Goal: Task Accomplishment & Management: Manage account settings

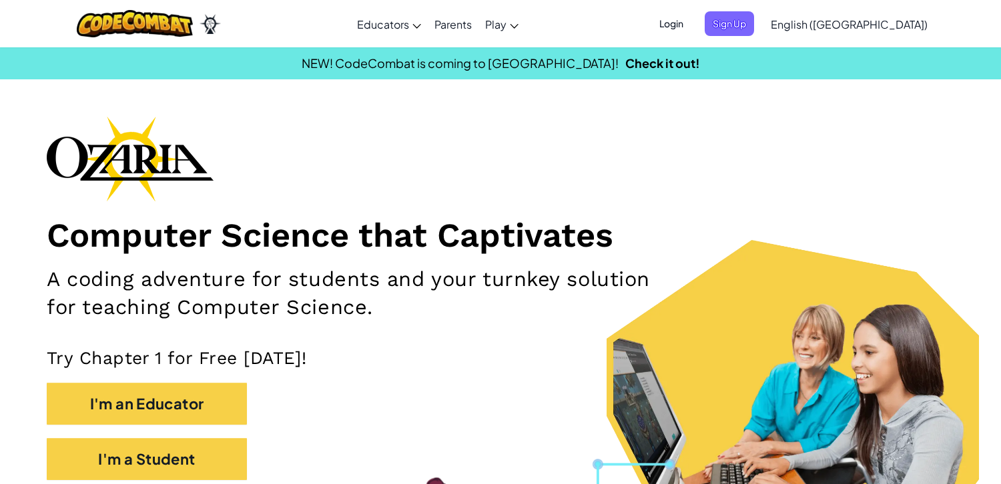
click at [691, 19] on span "Login" at bounding box center [671, 23] width 40 height 25
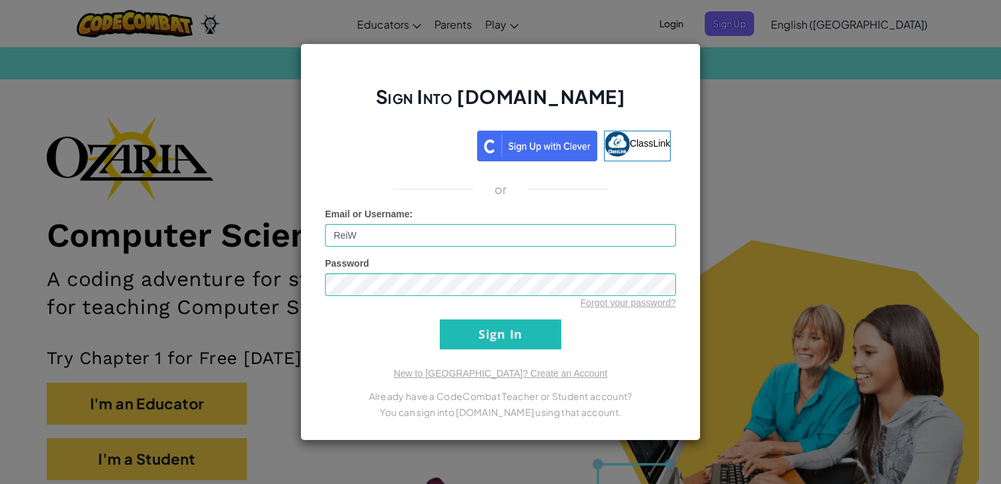
click at [405, 222] on div "Email or Username : ReiW" at bounding box center [500, 226] width 351 height 39
click at [446, 233] on input "ReiW" at bounding box center [500, 235] width 351 height 23
type input "R"
type input "ShuyaK"
drag, startPoint x: 523, startPoint y: 348, endPoint x: 514, endPoint y: 336, distance: 14.8
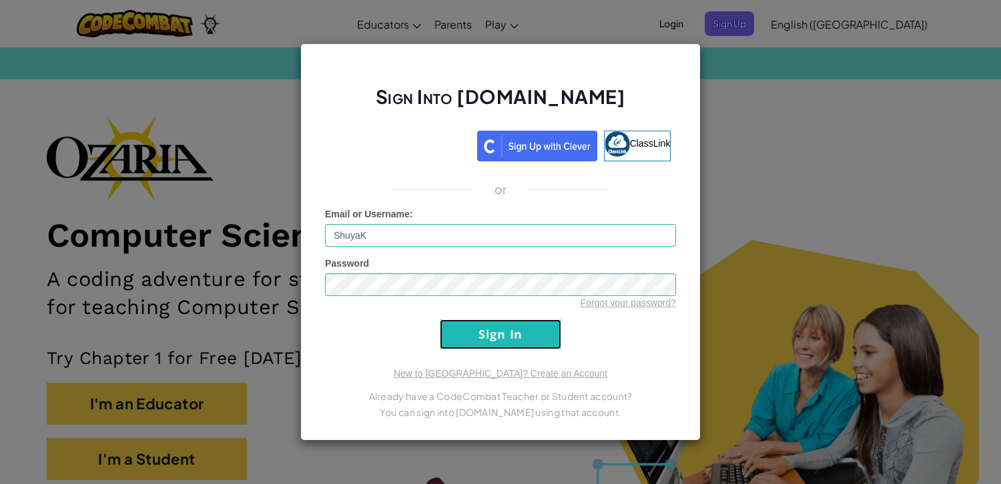
click at [517, 338] on input "Sign In" at bounding box center [500, 335] width 121 height 30
click at [509, 323] on input "Sign In" at bounding box center [500, 335] width 121 height 30
